Goal: Task Accomplishment & Management: Complete application form

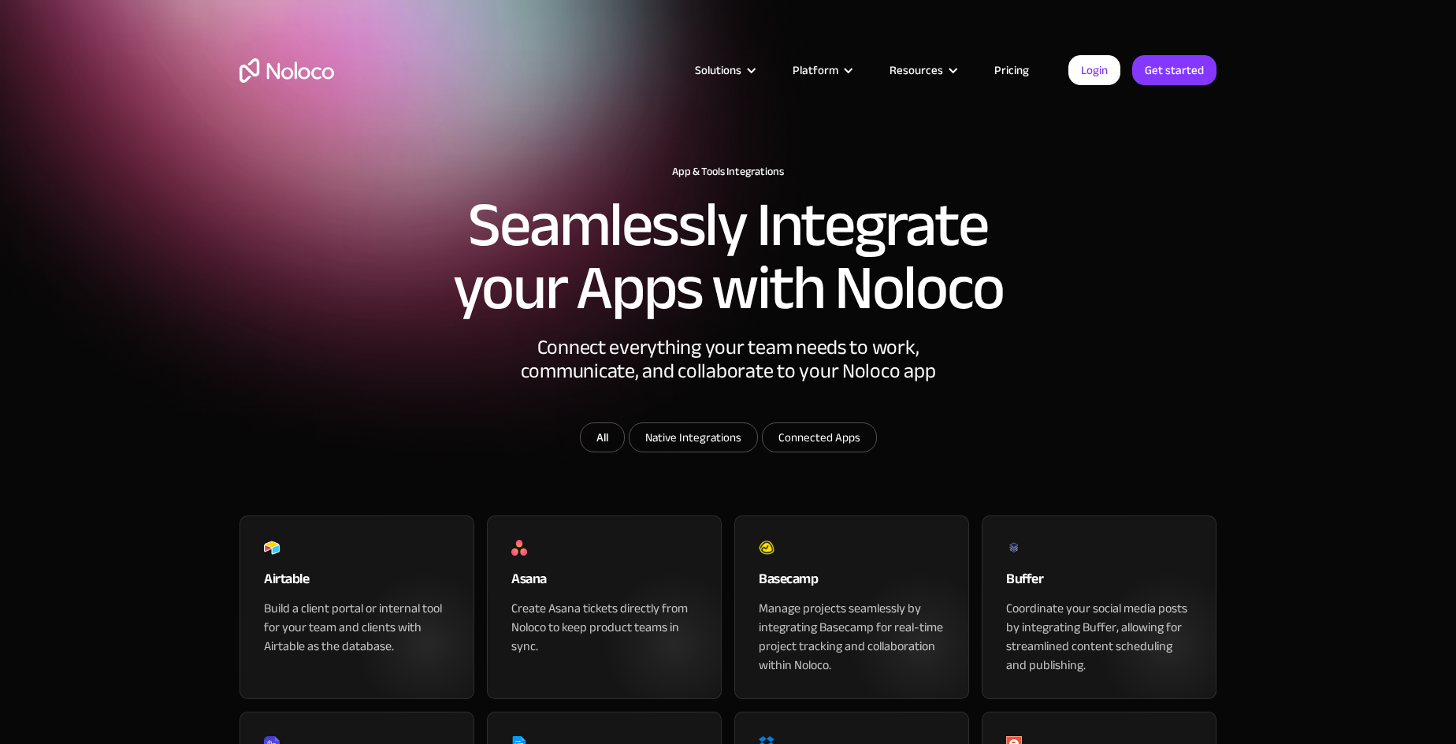
click at [275, 60] on img "home" at bounding box center [287, 70] width 95 height 24
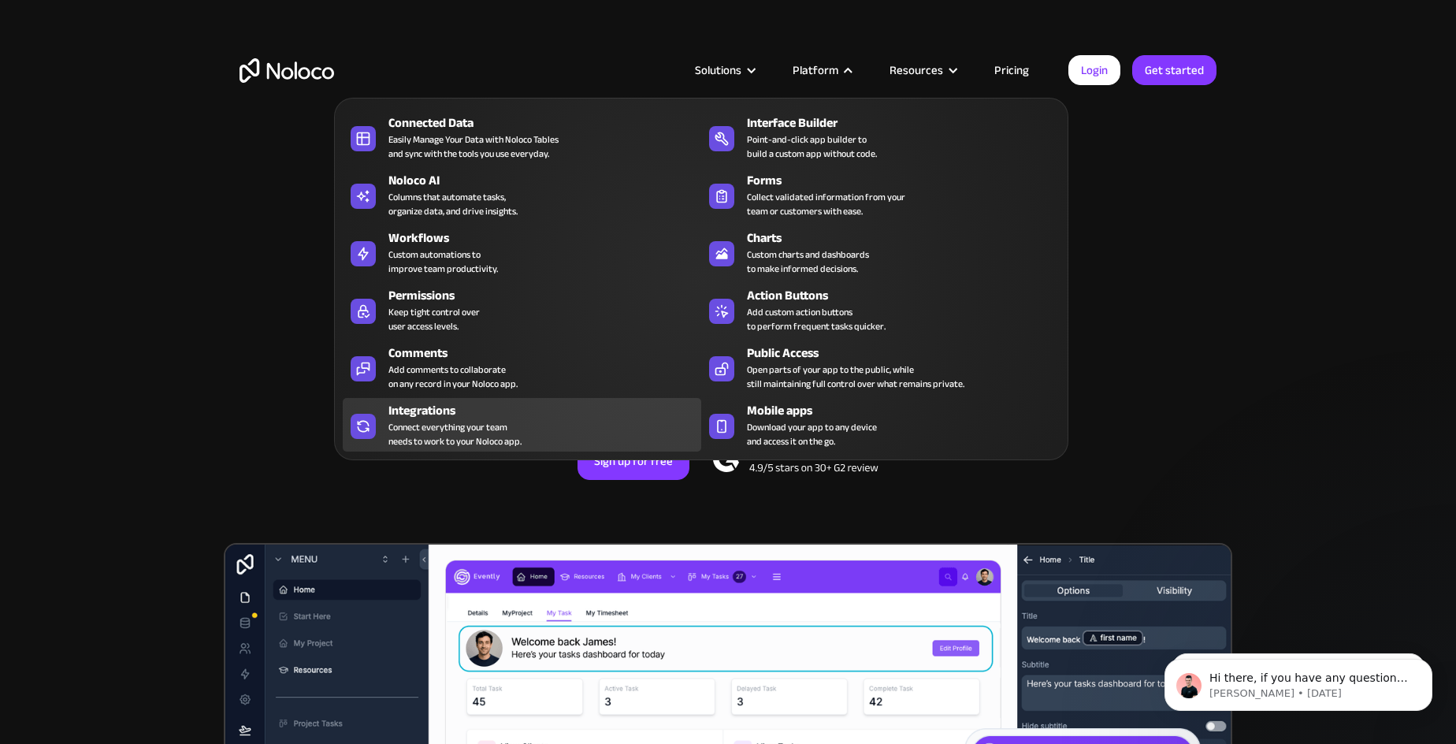
click at [483, 403] on div "Integrations" at bounding box center [548, 410] width 320 height 19
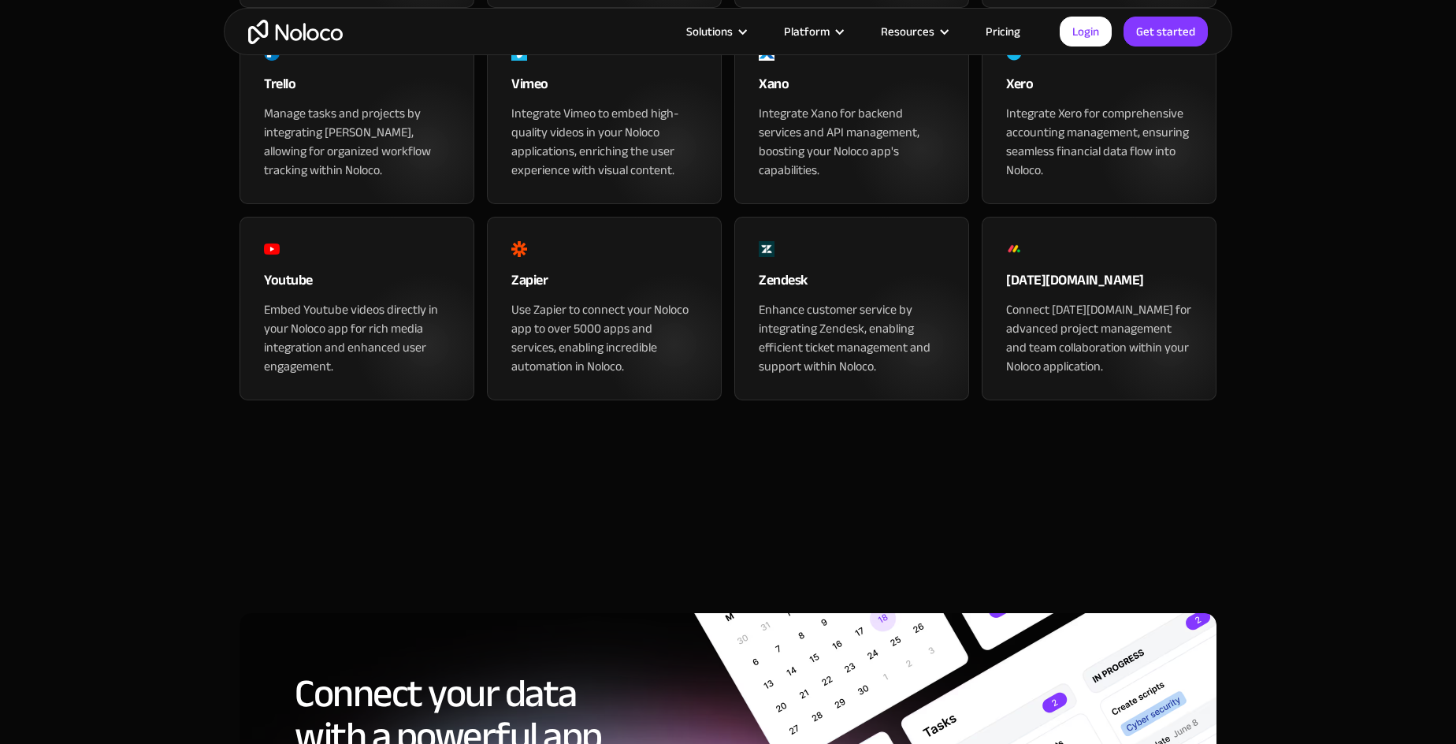
scroll to position [1572, 0]
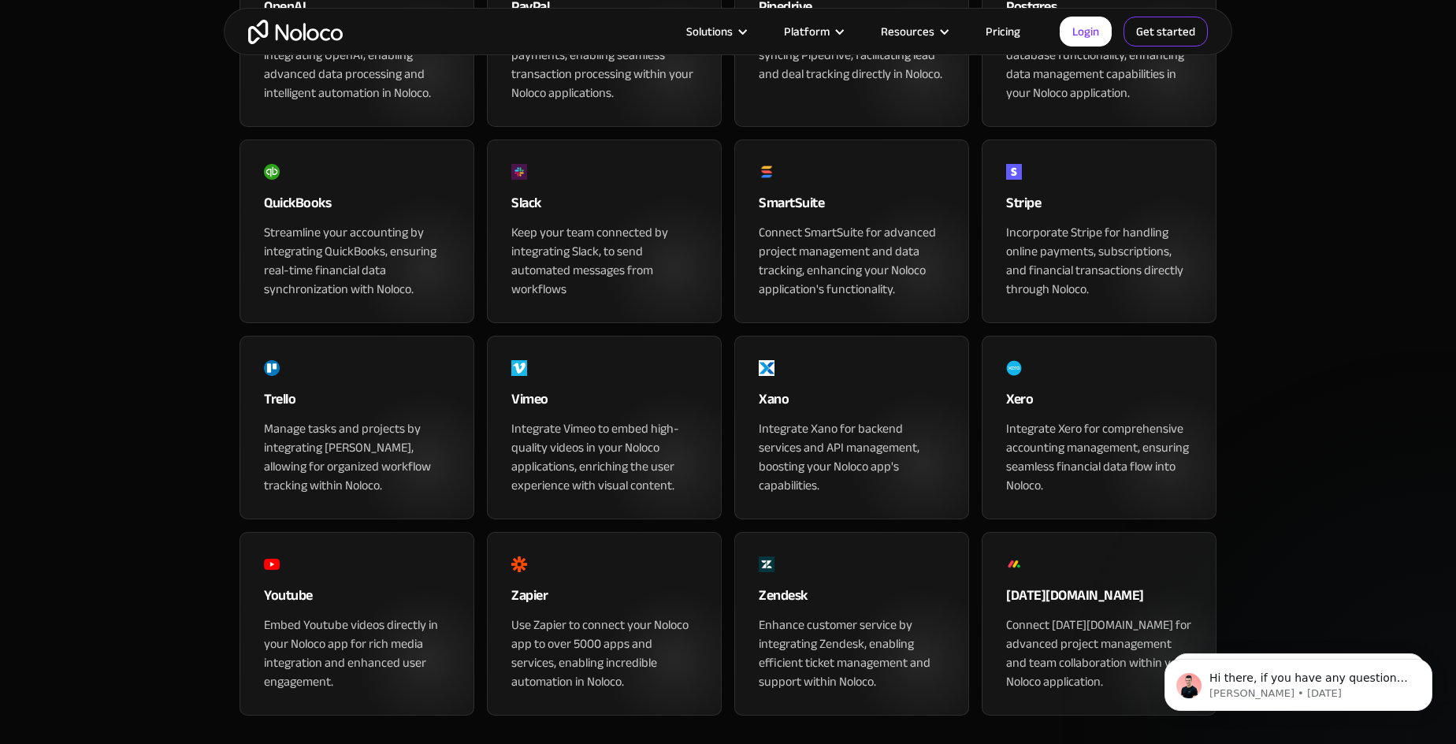
click at [1141, 29] on link "Get started" at bounding box center [1165, 32] width 84 height 30
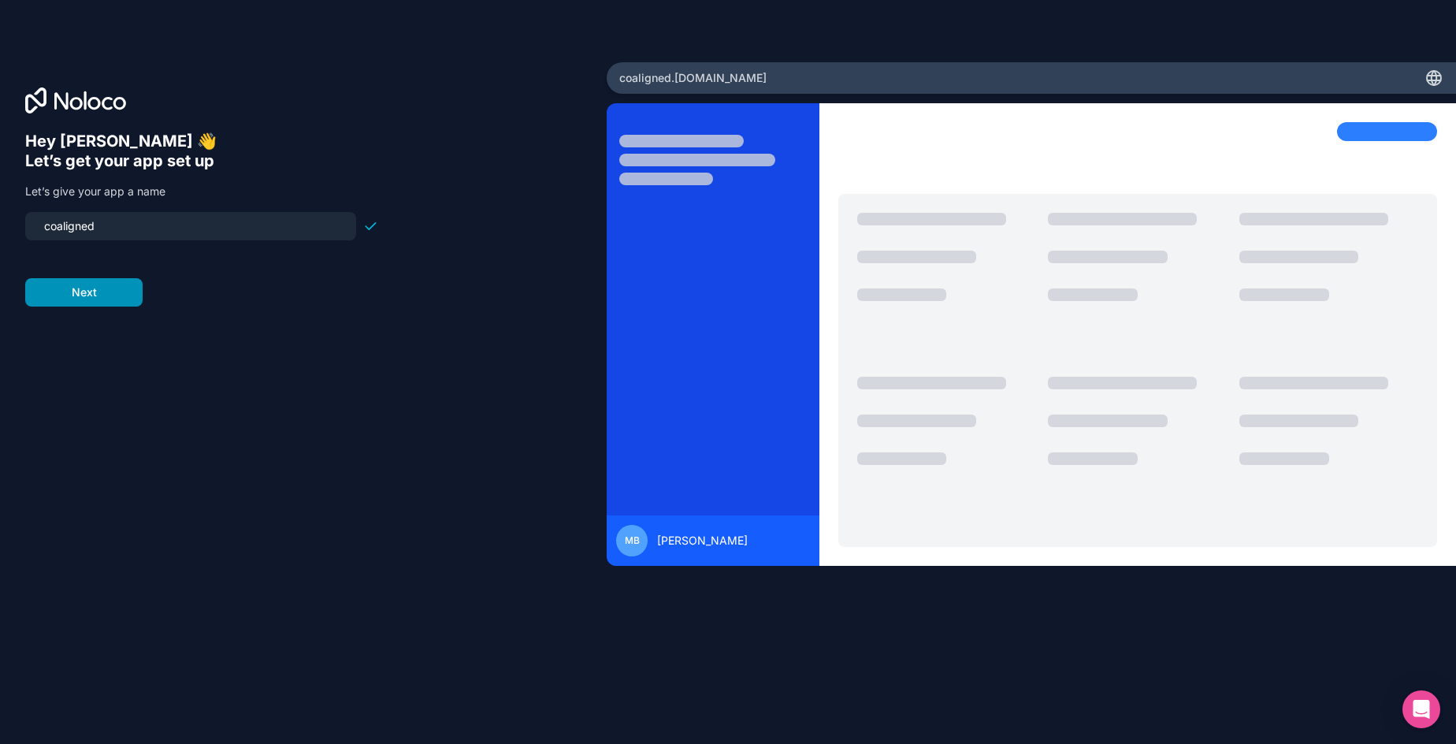
click at [99, 298] on button "Next" at bounding box center [83, 292] width 117 height 28
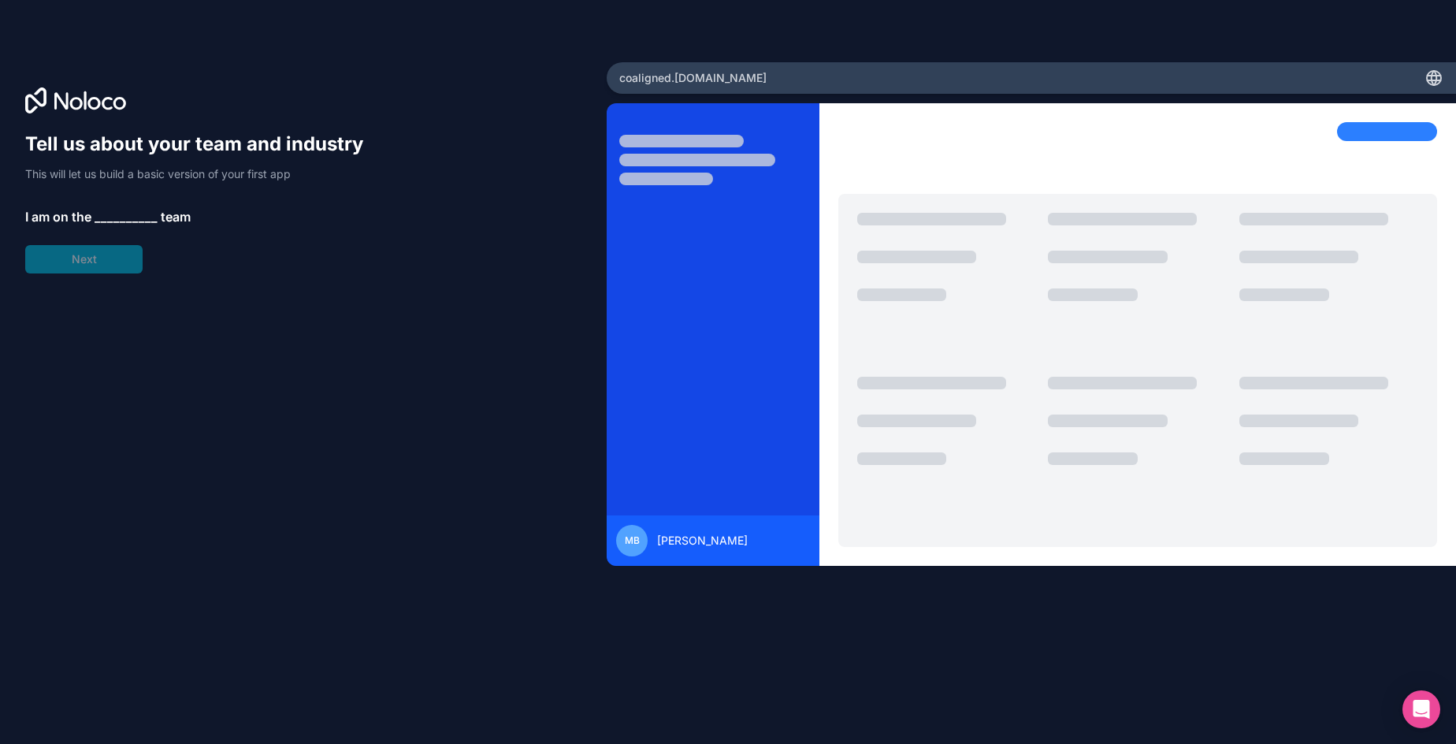
click at [124, 218] on span "__________" at bounding box center [126, 216] width 63 height 19
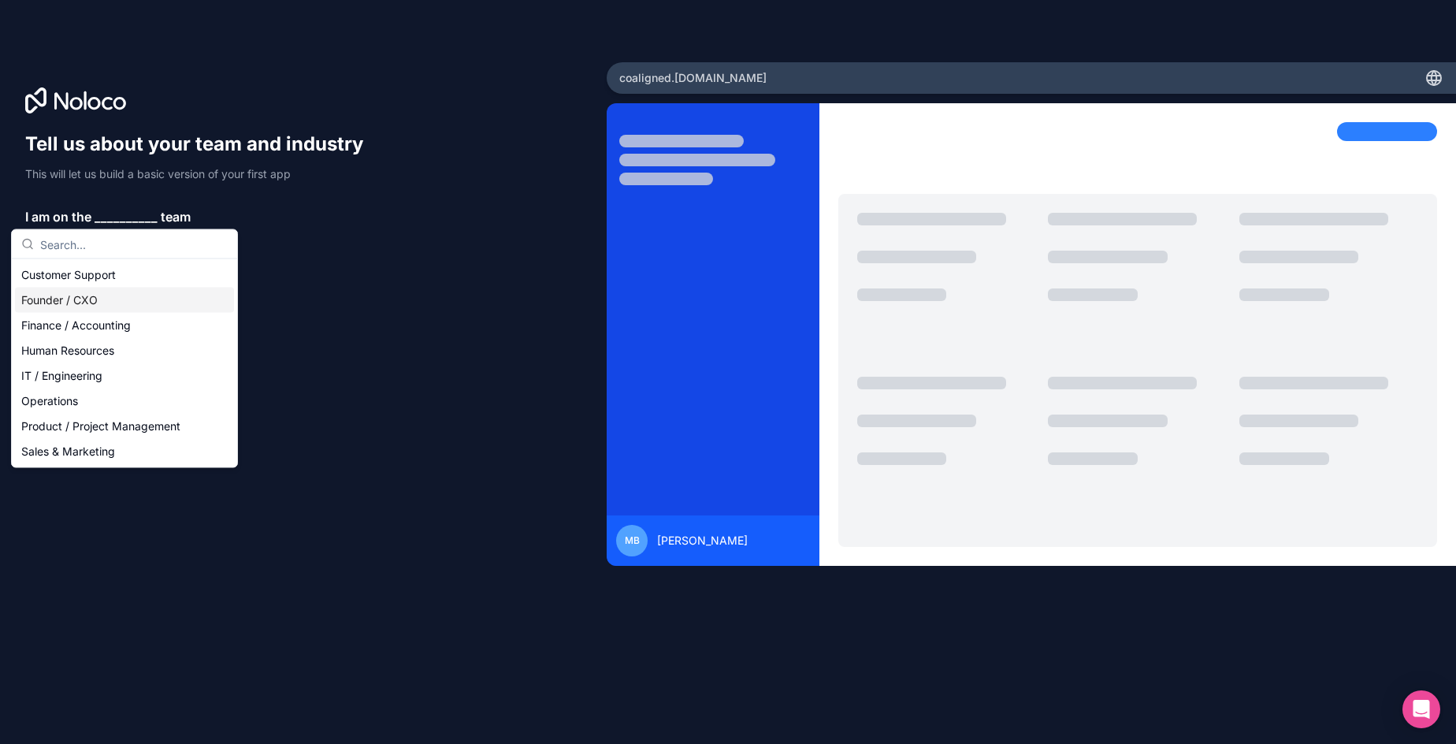
click at [84, 298] on div "Founder / CXO" at bounding box center [124, 300] width 219 height 25
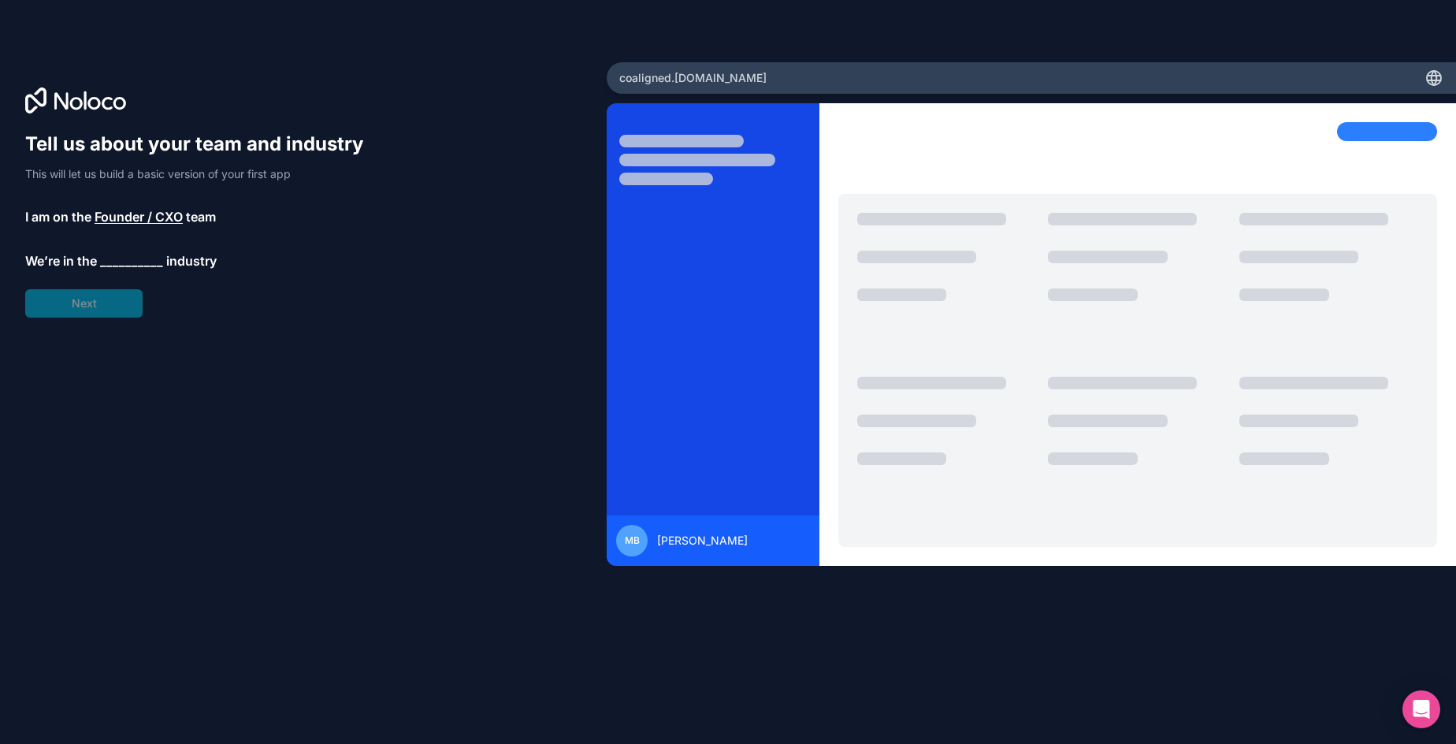
click at [125, 256] on span "__________" at bounding box center [131, 260] width 63 height 19
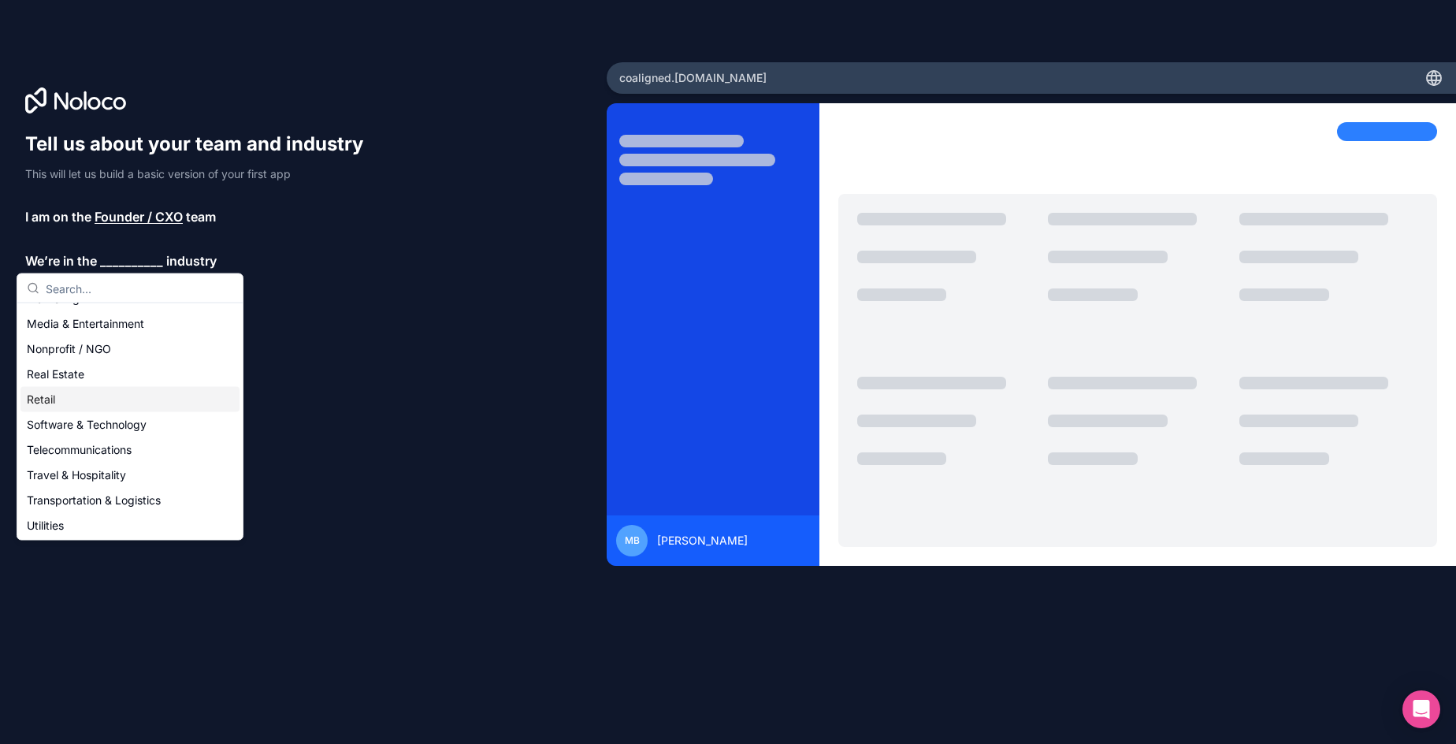
scroll to position [325, 0]
click at [113, 374] on div "Software & Technology" at bounding box center [129, 372] width 219 height 25
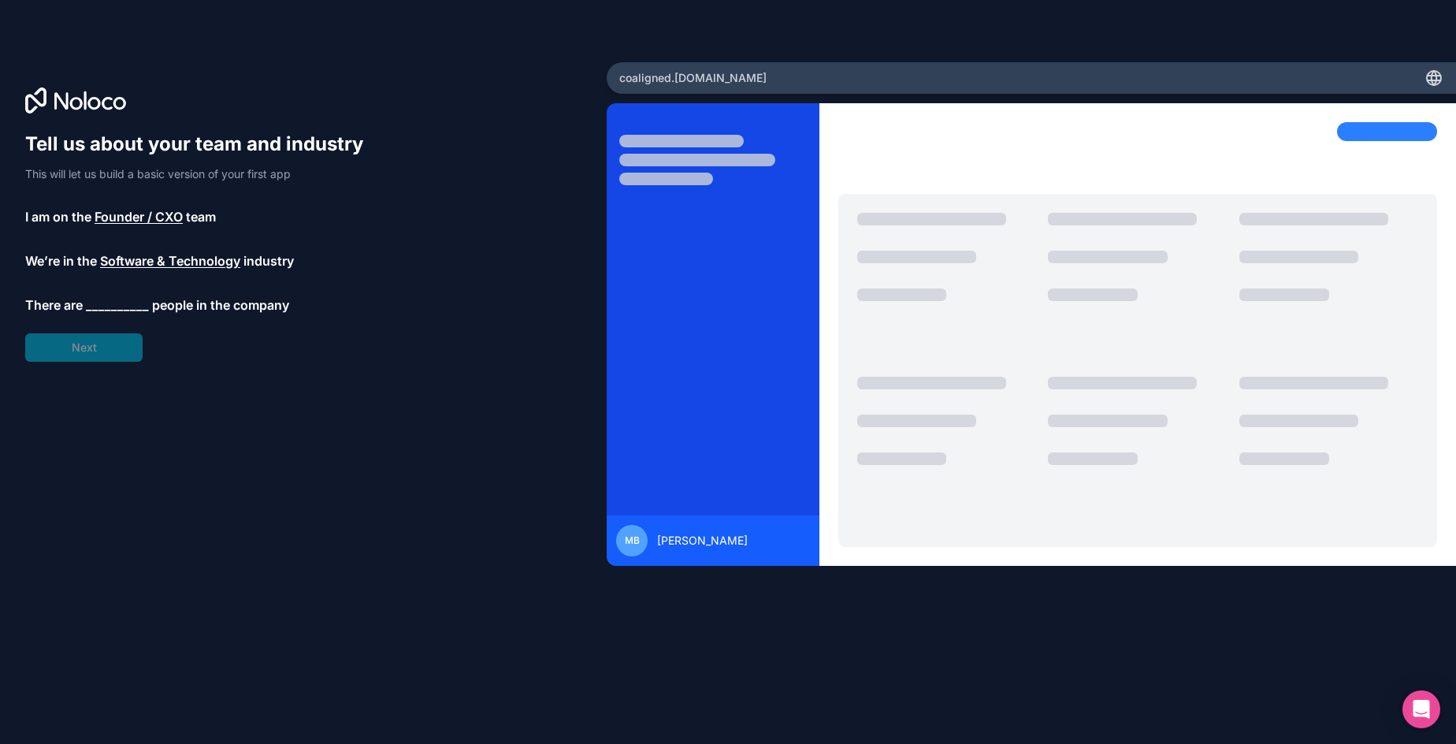
click at [110, 310] on span "__________" at bounding box center [117, 304] width 63 height 19
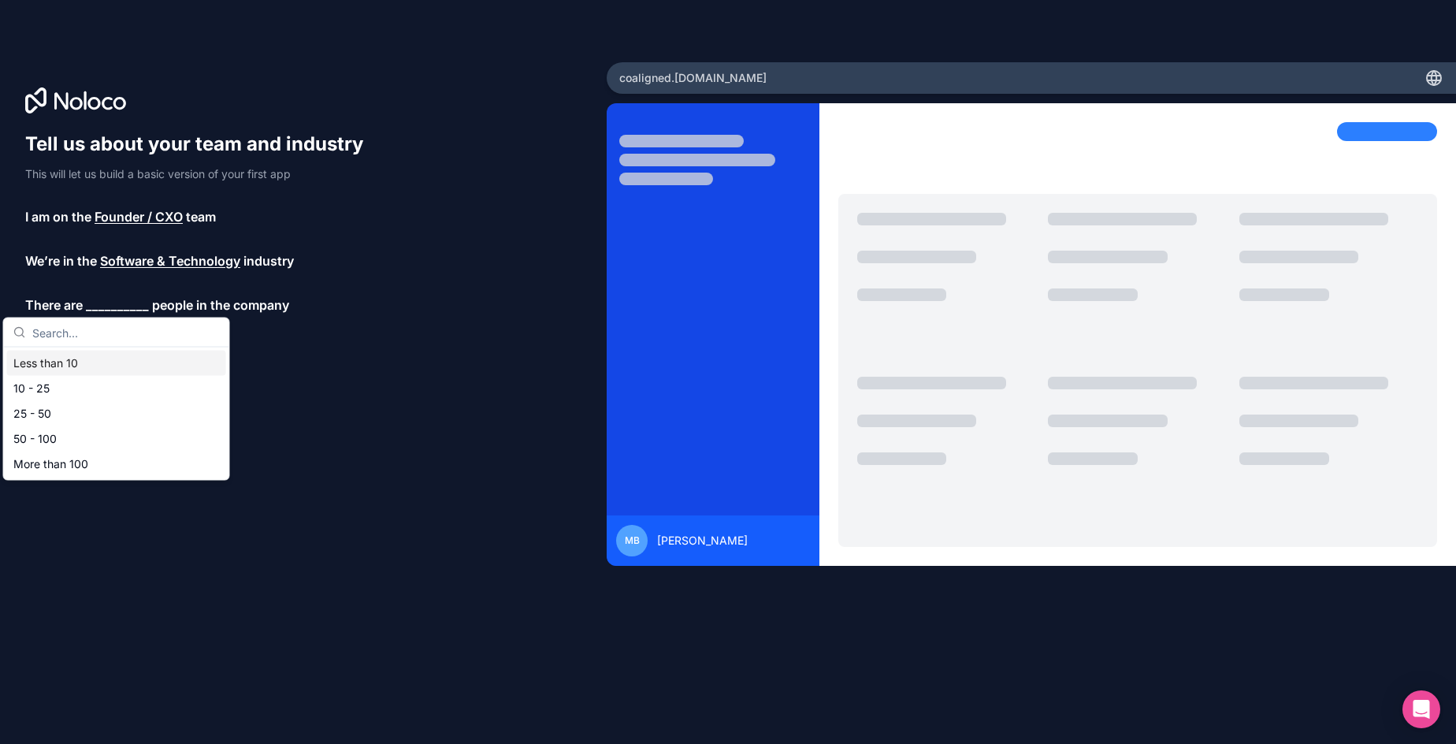
click at [76, 359] on div "Less than 10" at bounding box center [116, 363] width 219 height 25
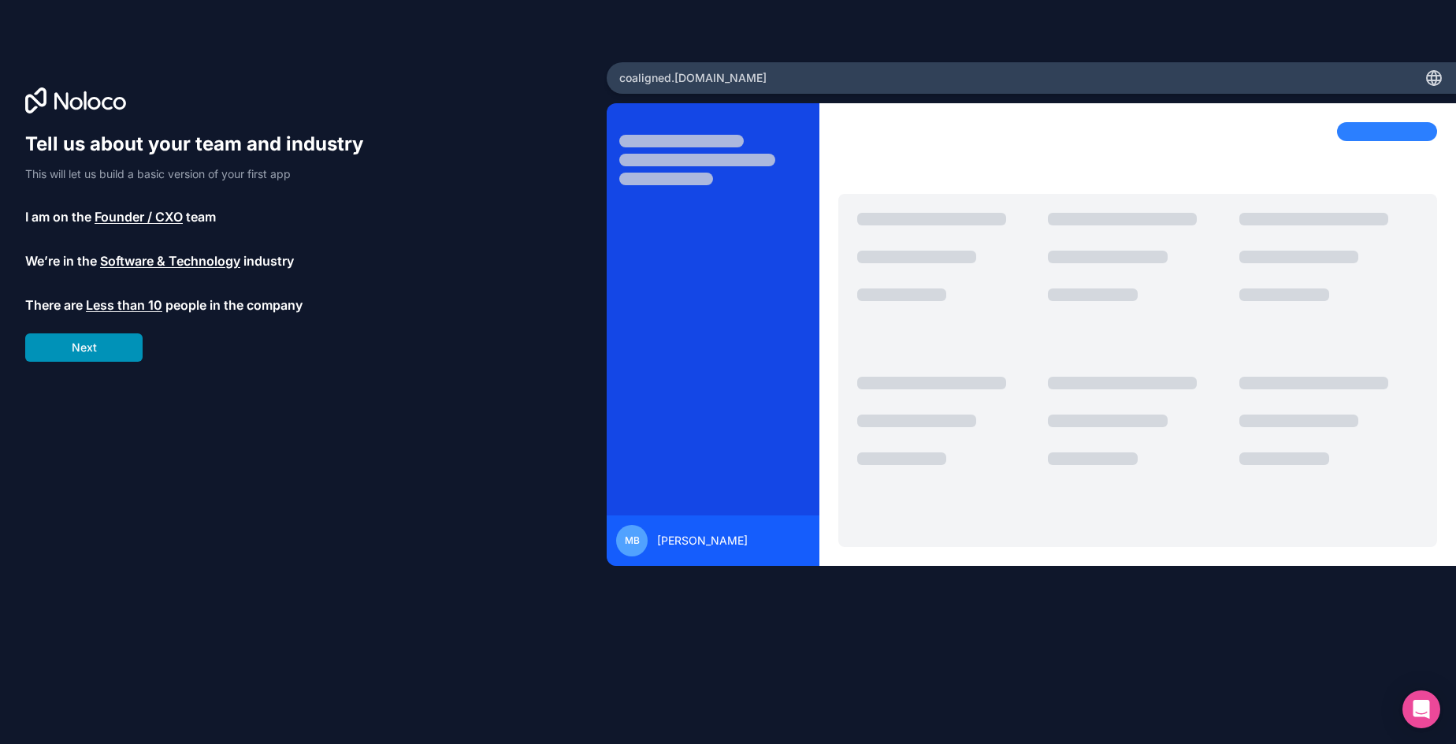
click at [94, 346] on button "Next" at bounding box center [83, 347] width 117 height 28
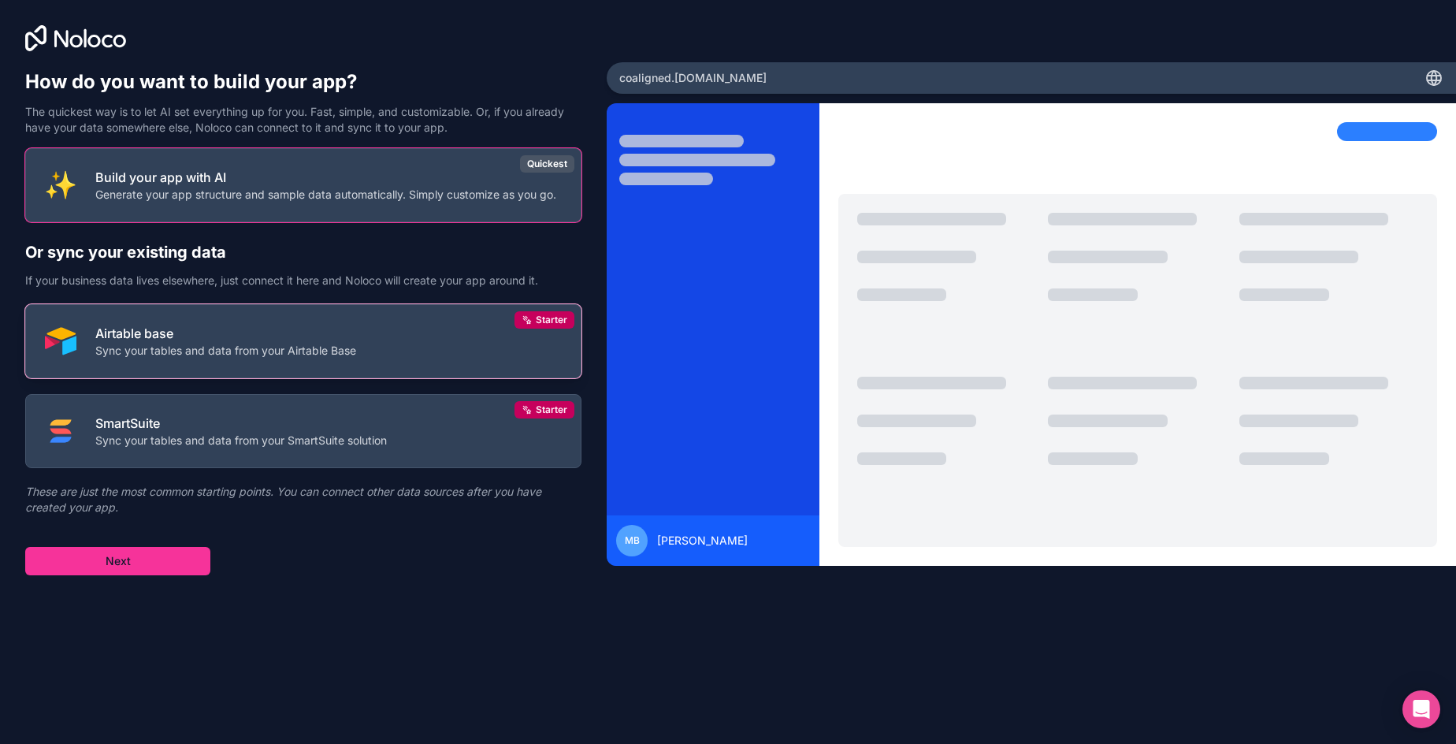
click at [260, 340] on p "Airtable base" at bounding box center [225, 333] width 261 height 19
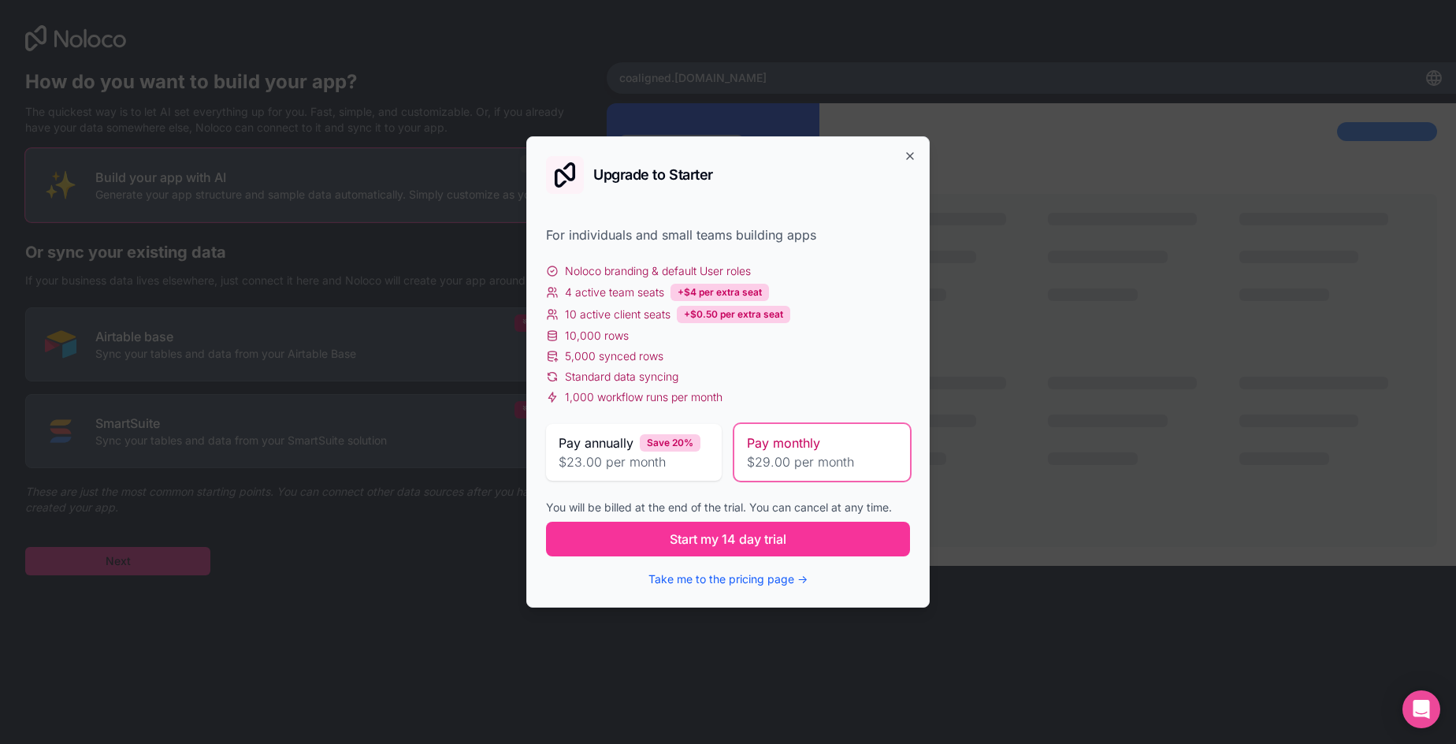
click at [637, 470] on span "$23.00 per month" at bounding box center [634, 461] width 150 height 19
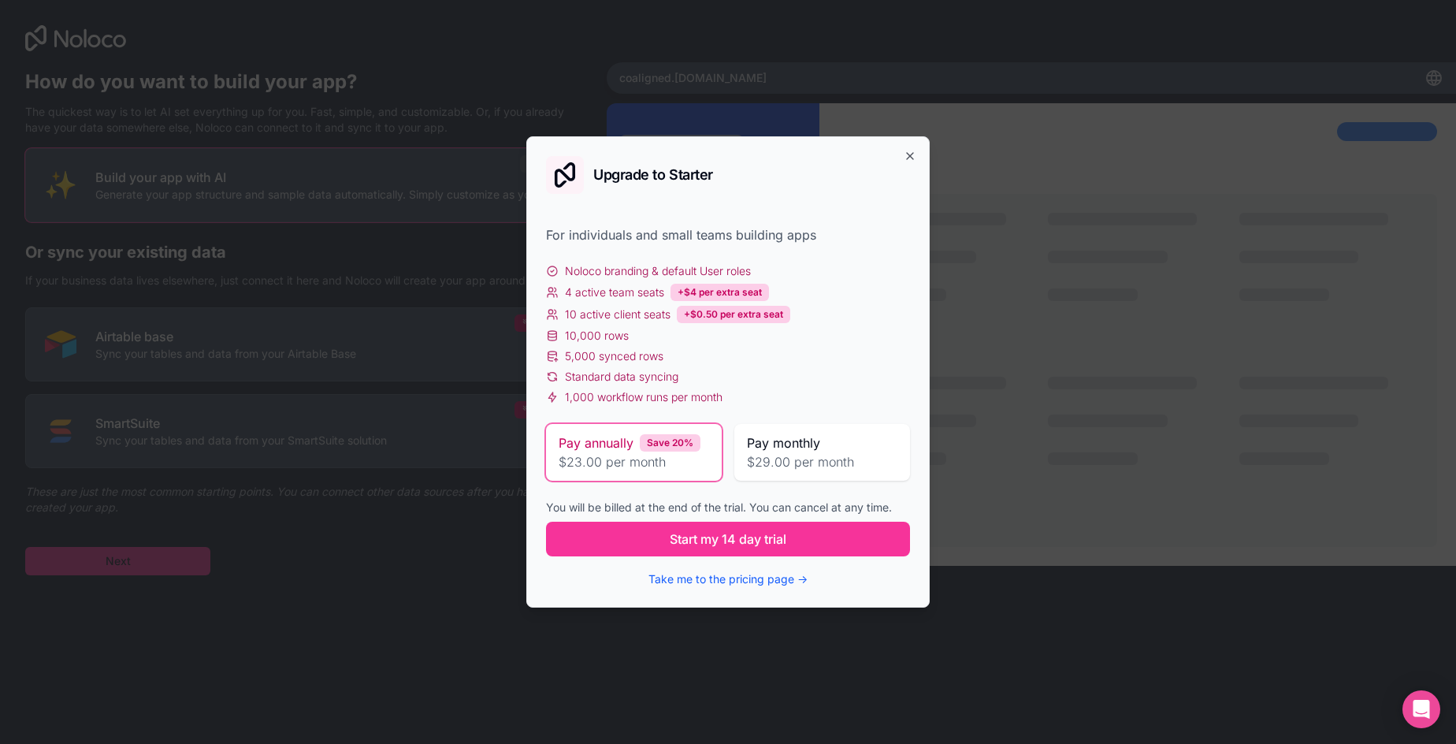
click at [801, 459] on span "$29.00 per month" at bounding box center [822, 461] width 150 height 19
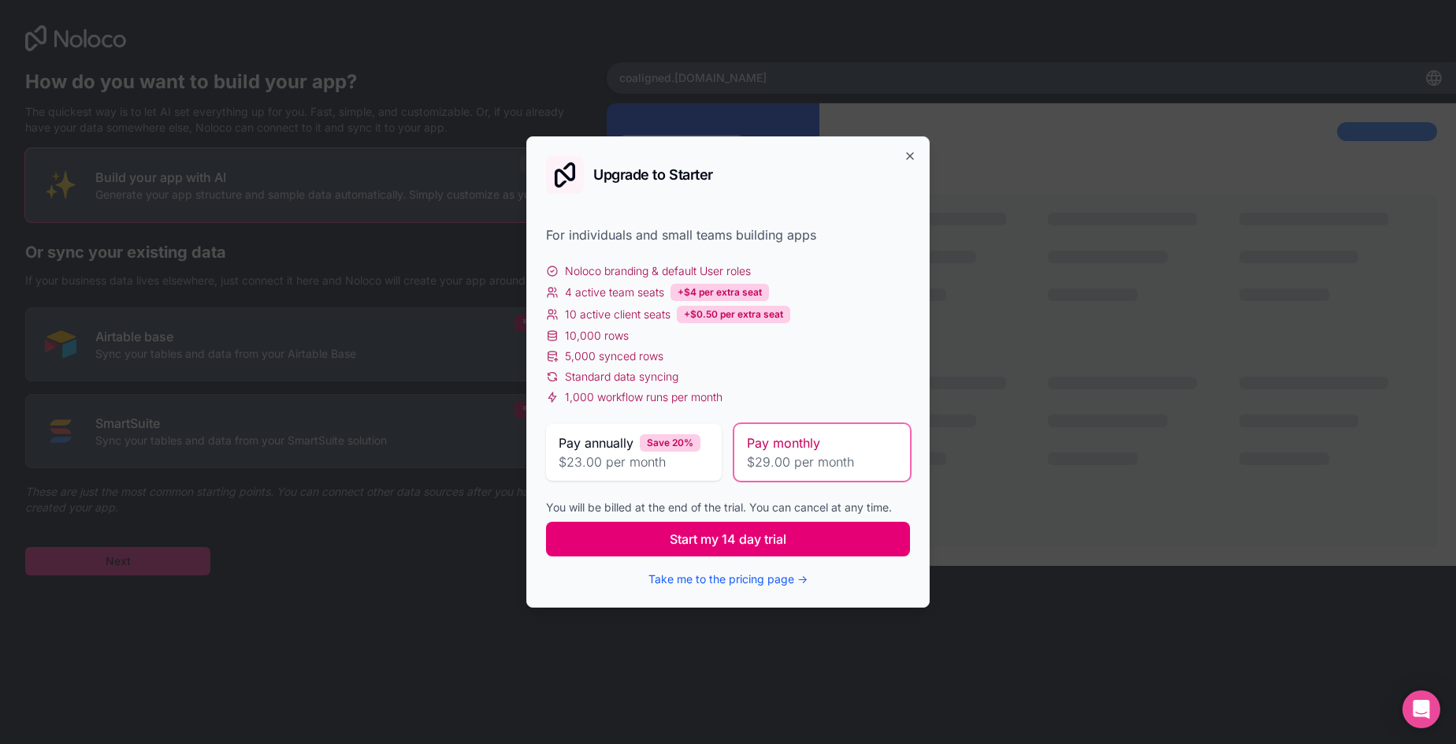
click at [762, 537] on span "Start my 14 day trial" at bounding box center [728, 538] width 117 height 19
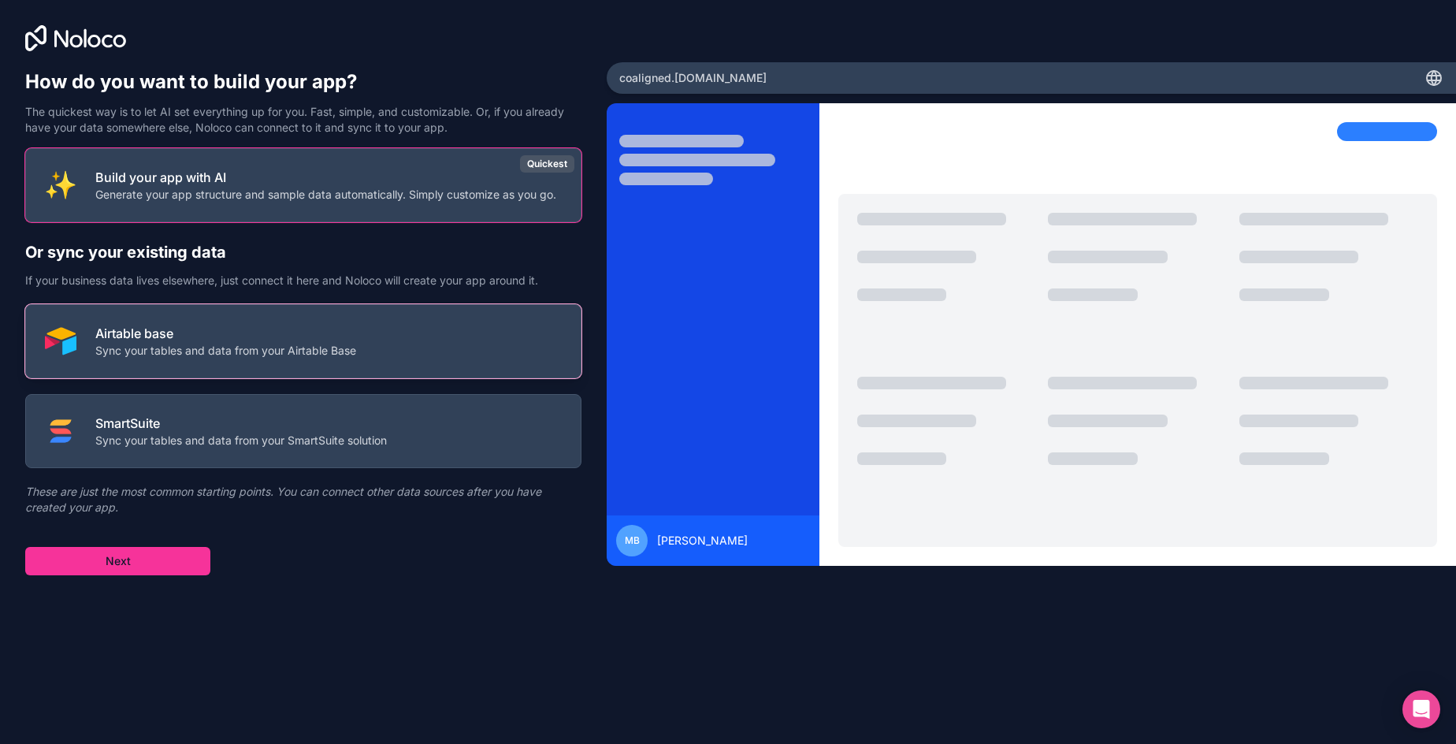
click at [210, 343] on p "Sync your tables and data from your Airtable Base" at bounding box center [225, 351] width 261 height 16
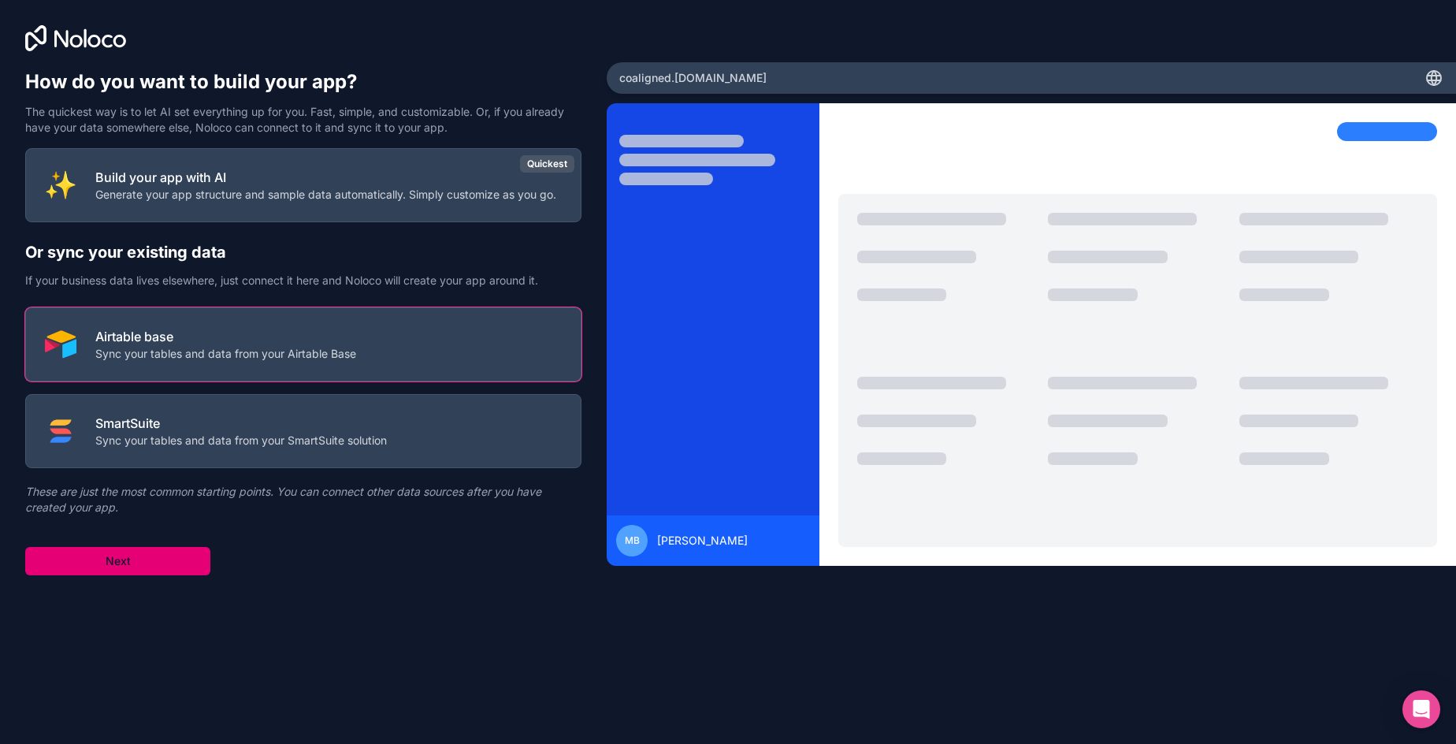
click at [169, 560] on button "Next" at bounding box center [117, 561] width 185 height 28
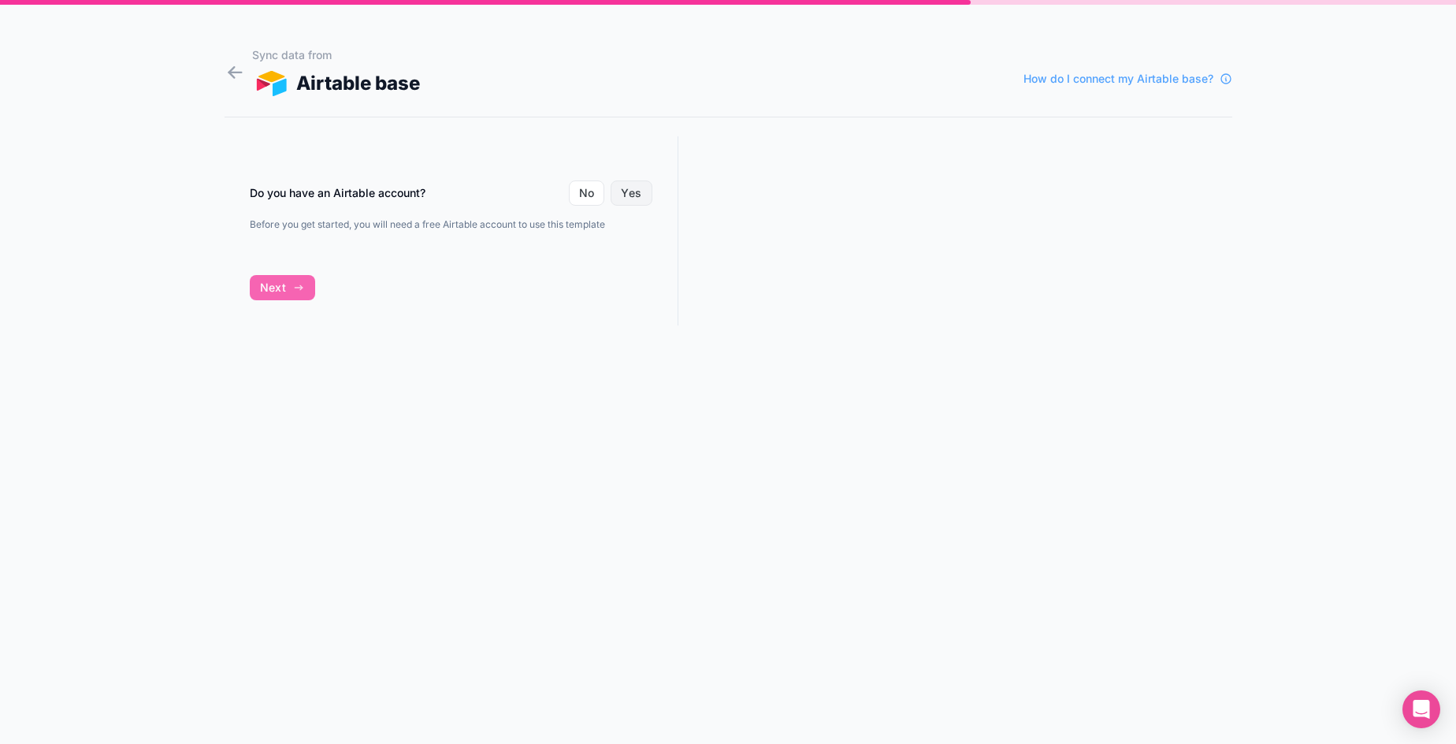
click at [621, 193] on button "Yes" at bounding box center [631, 192] width 41 height 25
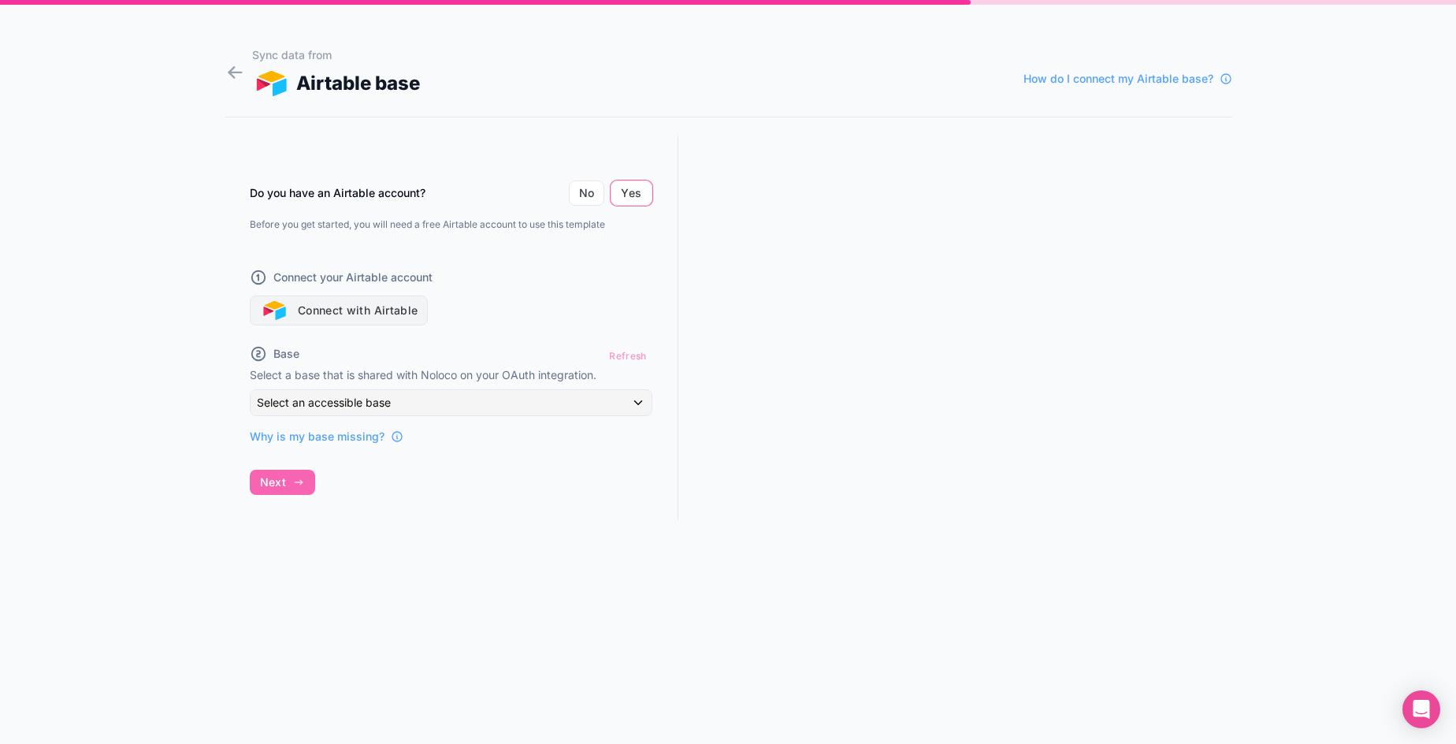
click at [378, 300] on button "Connect with Airtable" at bounding box center [339, 310] width 179 height 30
click at [477, 388] on div "Base Refresh Select a base that is shared with Noloco on your OAuth integration…" at bounding box center [451, 394] width 403 height 100
click at [325, 311] on button "Connect with Airtable" at bounding box center [339, 310] width 179 height 30
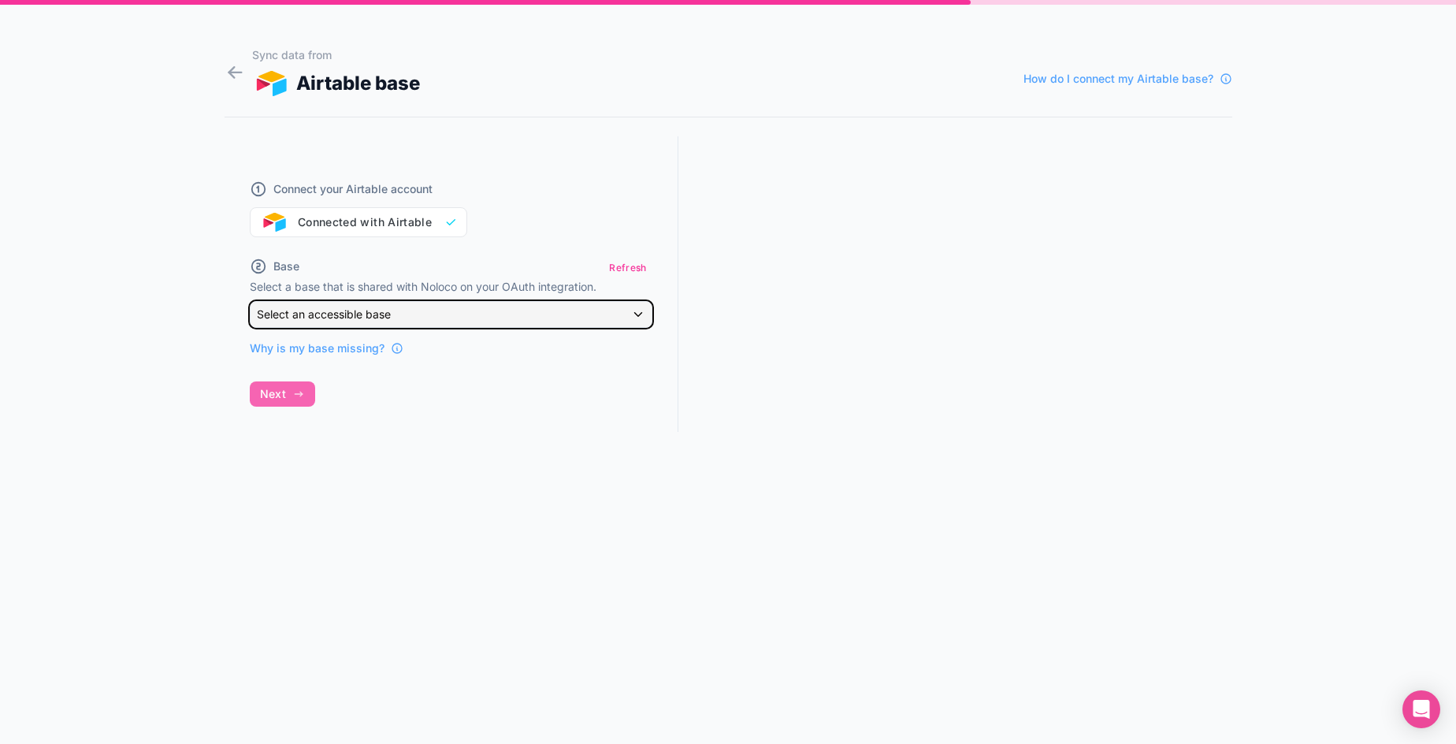
click at [449, 321] on div "Select an accessible base" at bounding box center [451, 314] width 401 height 25
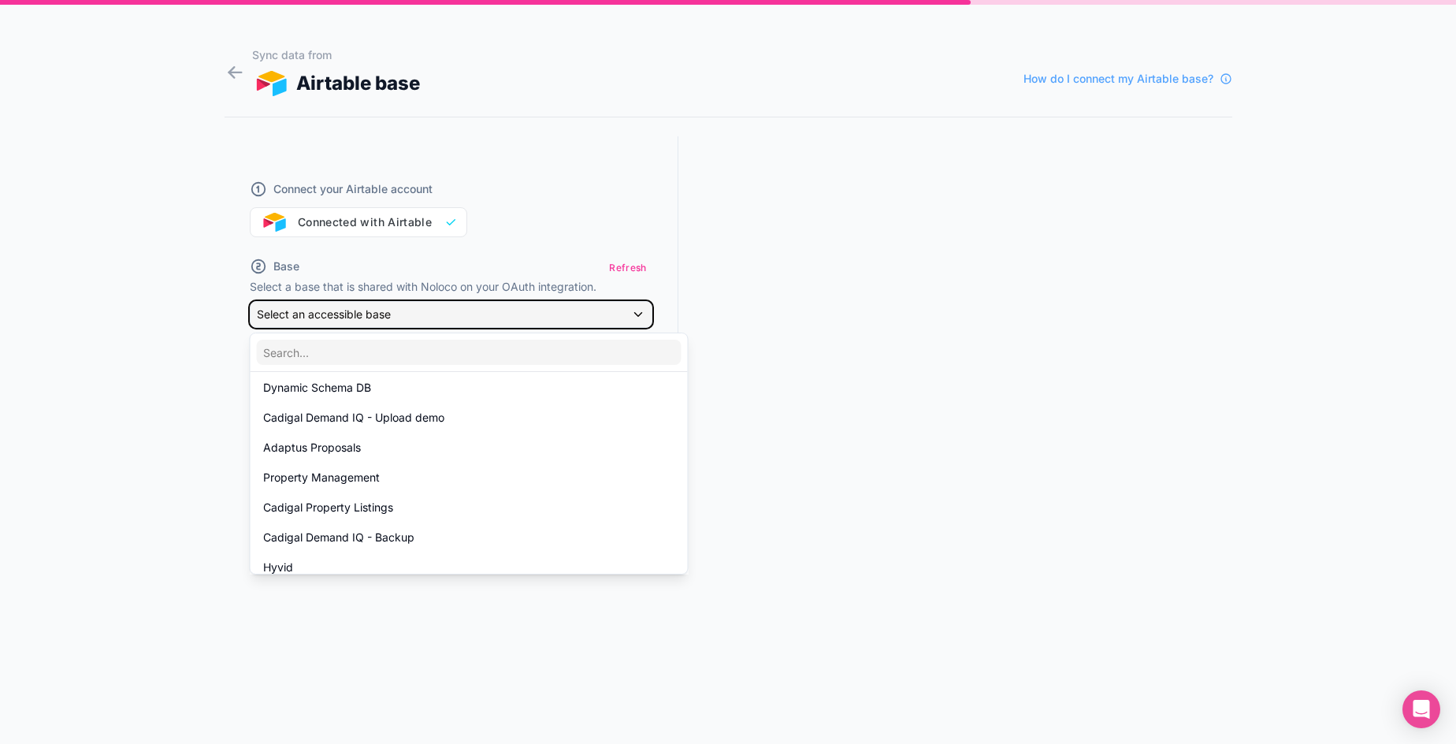
scroll to position [262, 0]
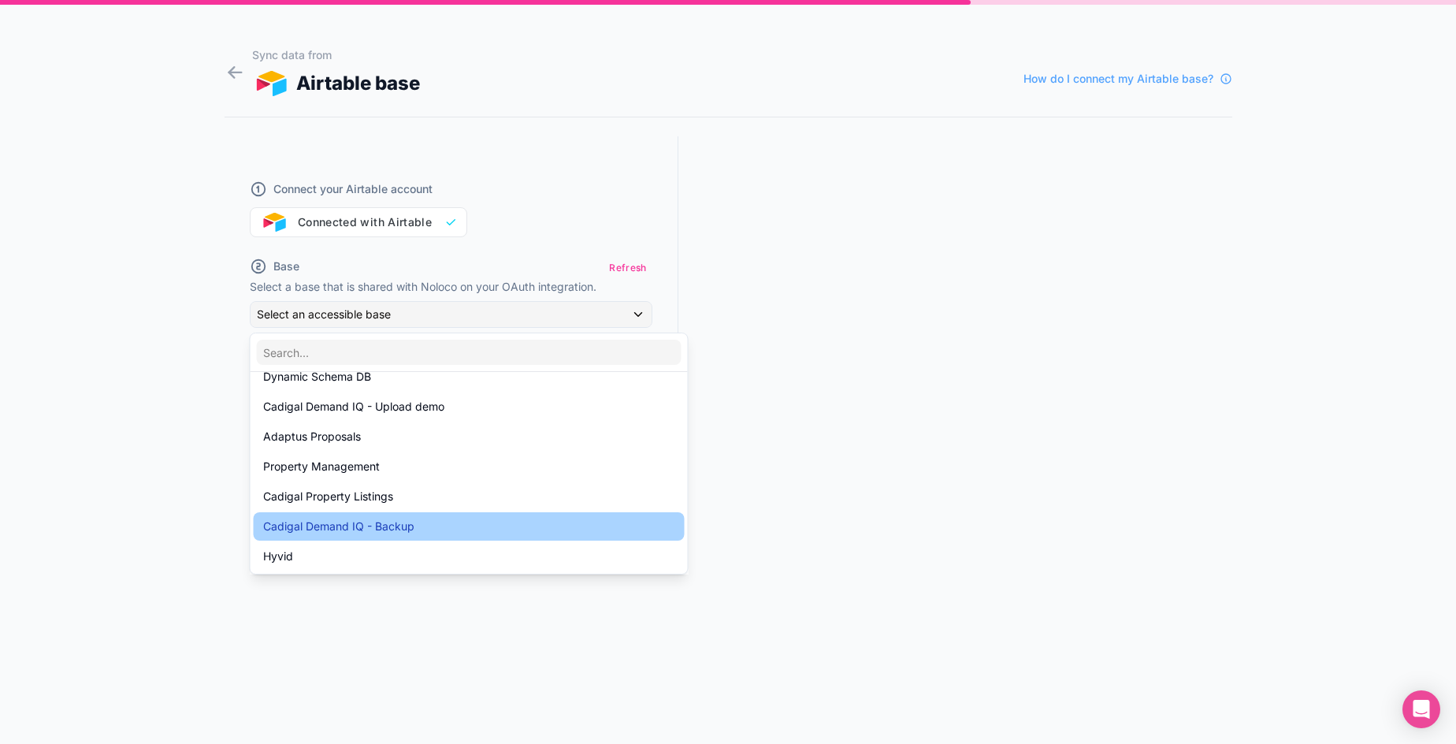
click at [414, 529] on div "Cadigal Demand IQ - Backup" at bounding box center [469, 526] width 412 height 19
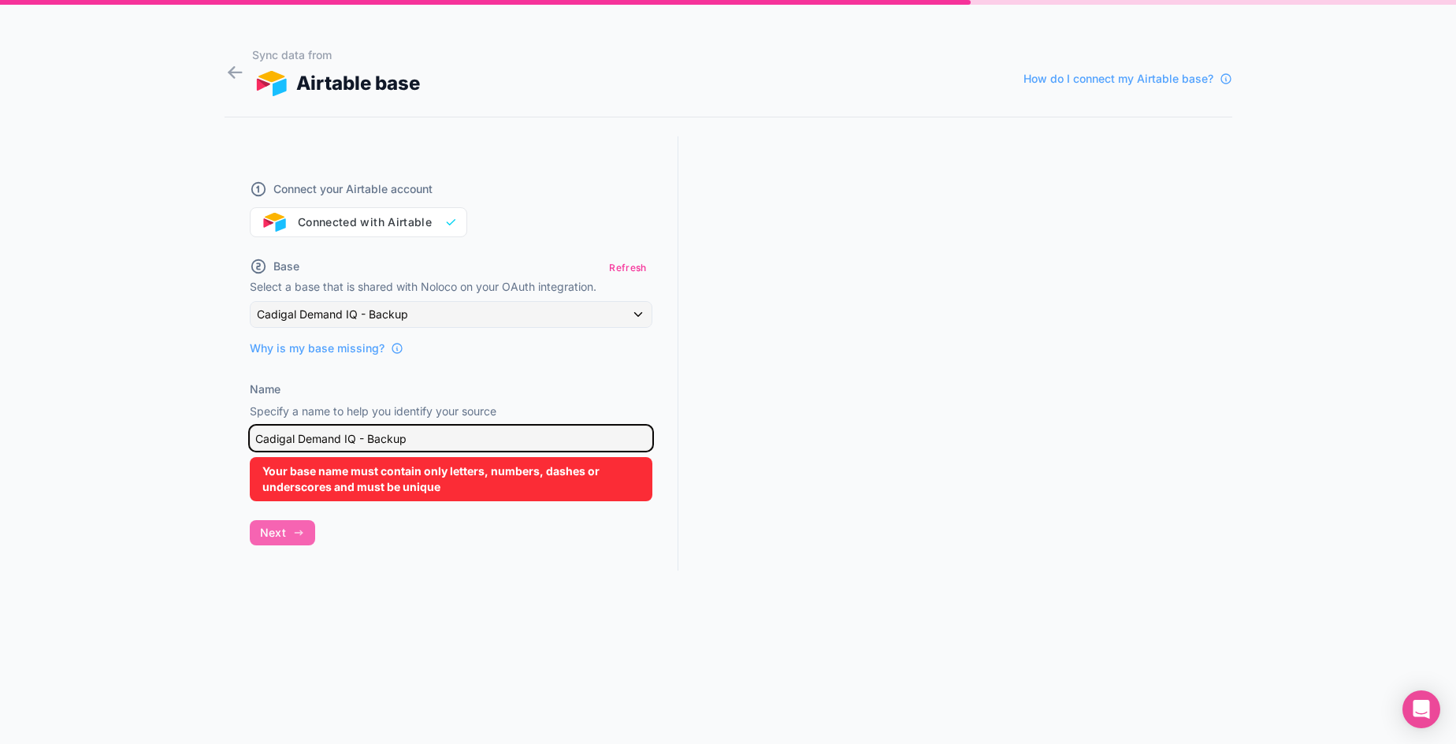
click at [369, 434] on input "Cadigal Demand IQ - Backup" at bounding box center [451, 437] width 403 height 25
click at [357, 436] on input "Cadigal Demand IQ - Backup" at bounding box center [451, 437] width 403 height 25
click at [367, 436] on input "Cadigal Demand IQ - Backup" at bounding box center [451, 437] width 403 height 25
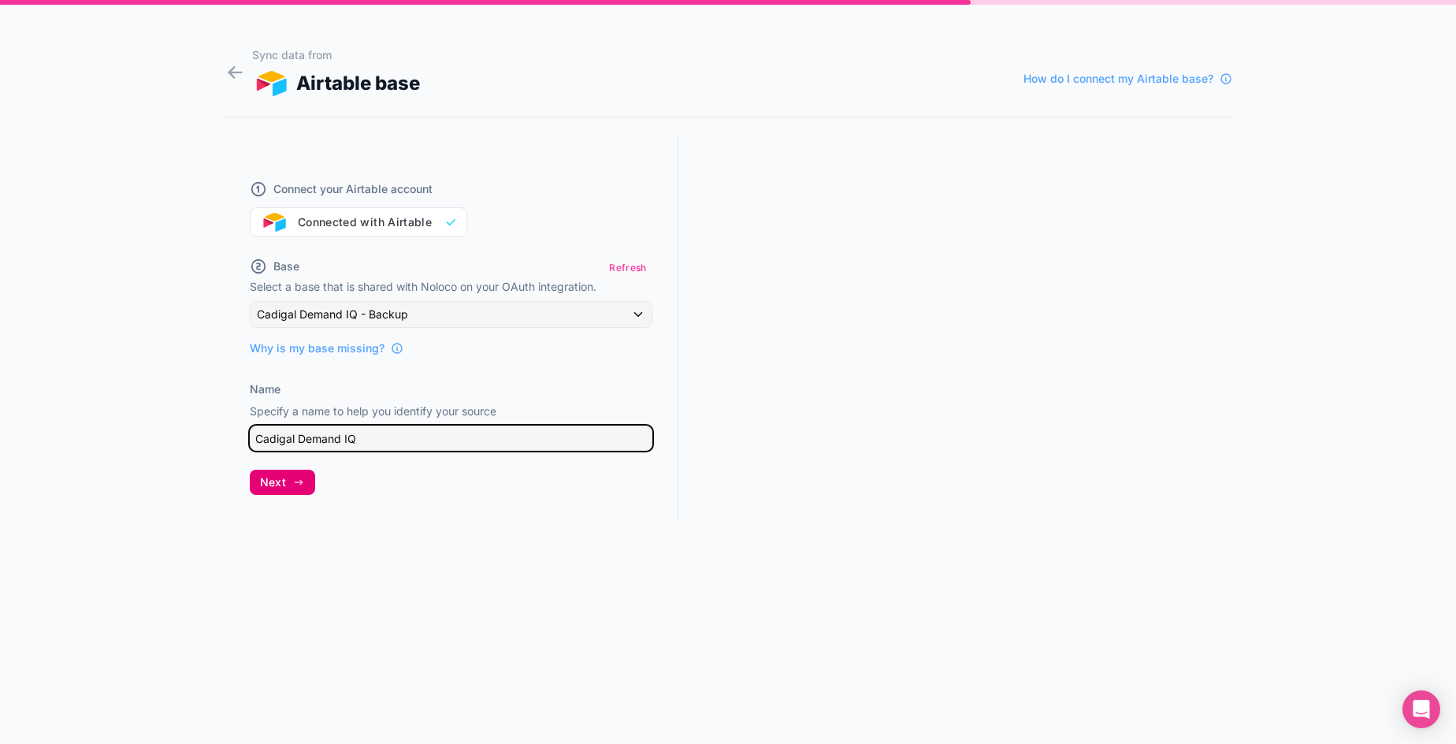
type input "Cadigal Demand IQ"
click at [273, 488] on button "Next" at bounding box center [282, 482] width 65 height 25
